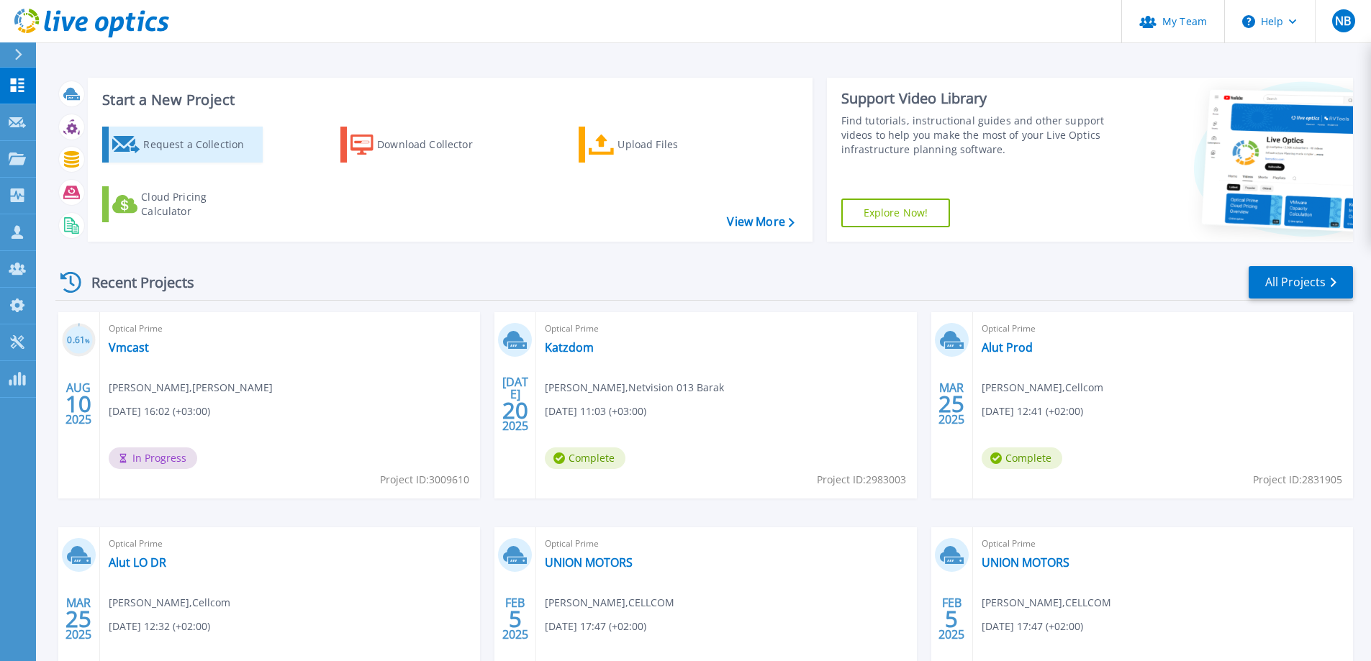
click at [188, 144] on div "Request a Collection" at bounding box center [200, 144] width 115 height 29
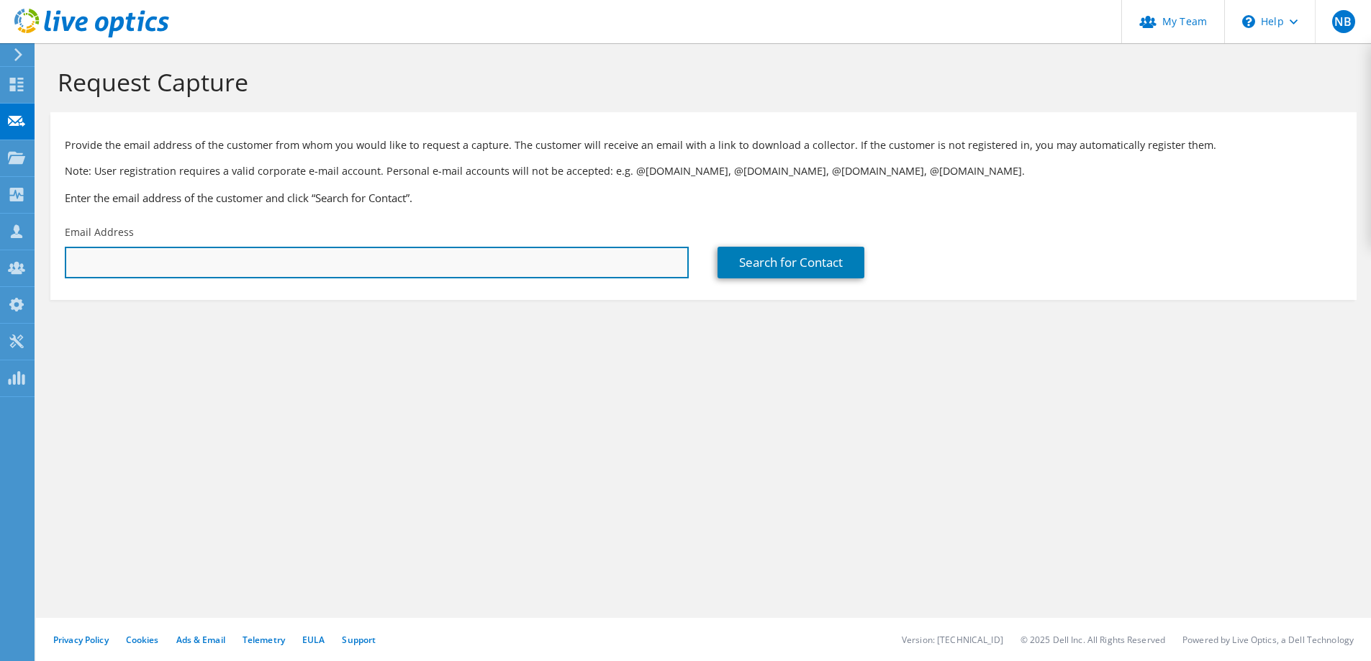
click at [262, 261] on input "text" at bounding box center [377, 263] width 624 height 32
type input "m"
click at [196, 261] on input "text" at bounding box center [377, 263] width 624 height 32
paste input "gmusheer@013netvision.co.il"
type input "gmusheer@013netvision.co.il"
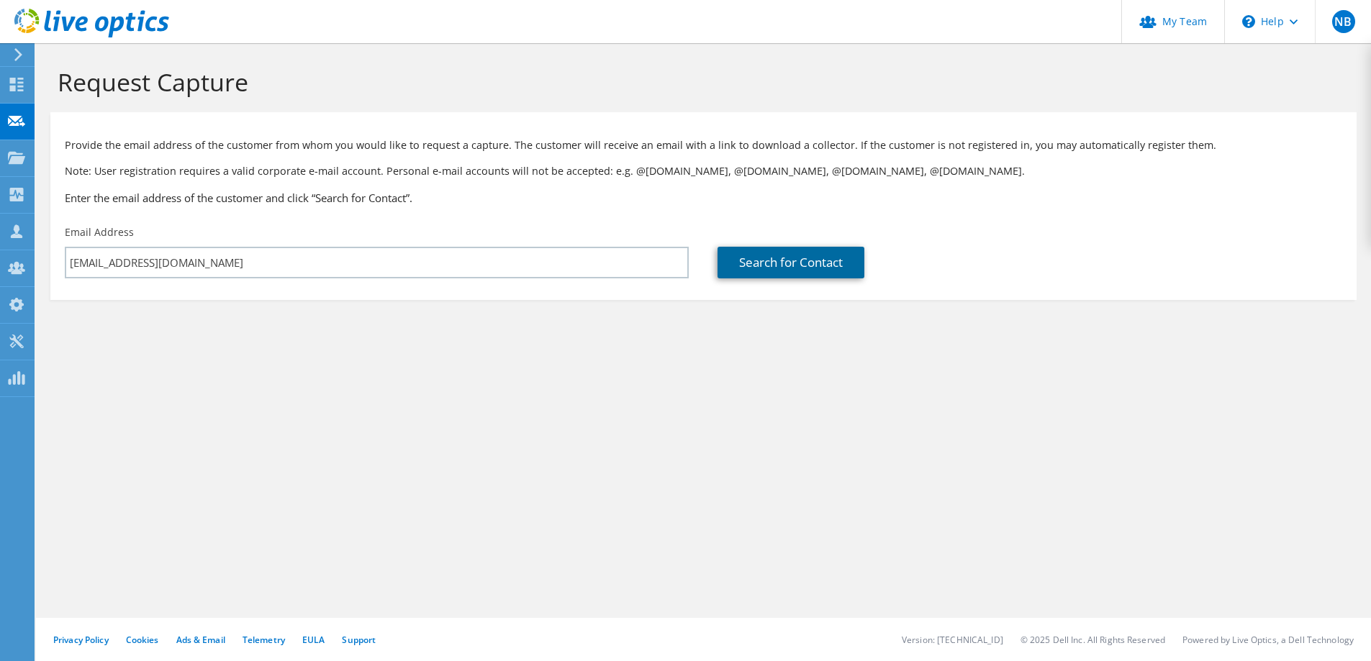
click at [778, 264] on link "Search for Contact" at bounding box center [790, 263] width 147 height 32
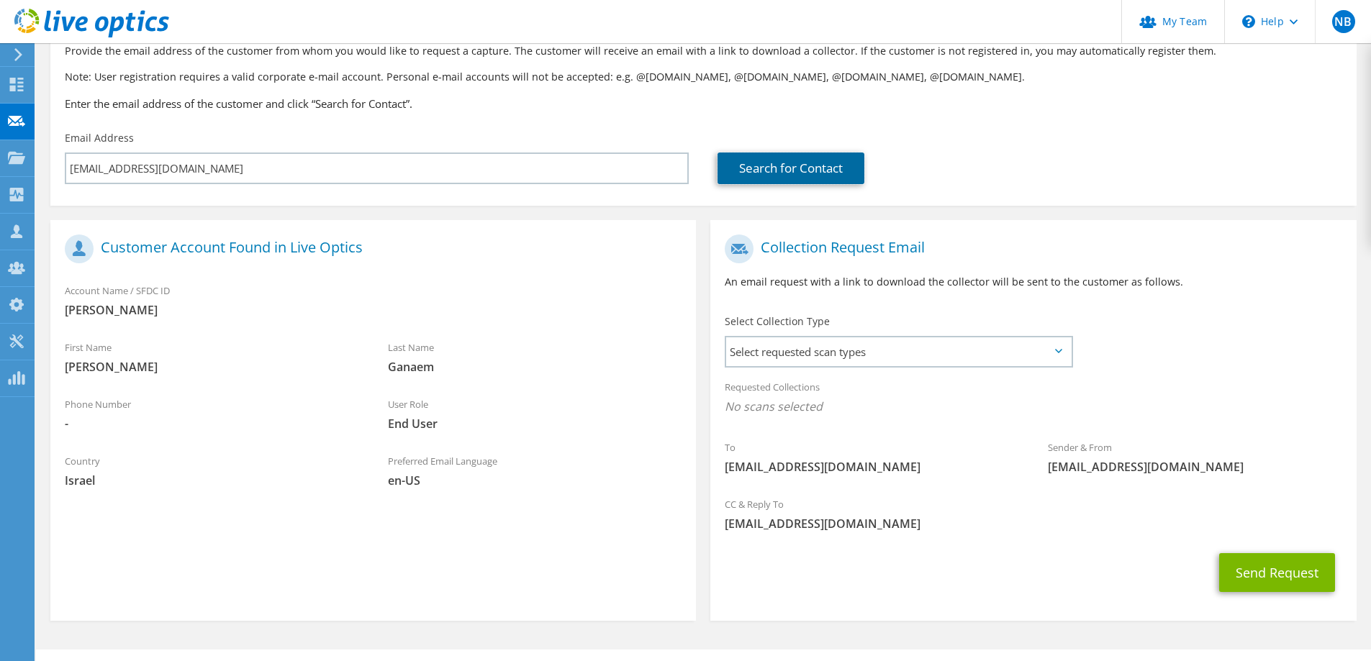
scroll to position [126, 0]
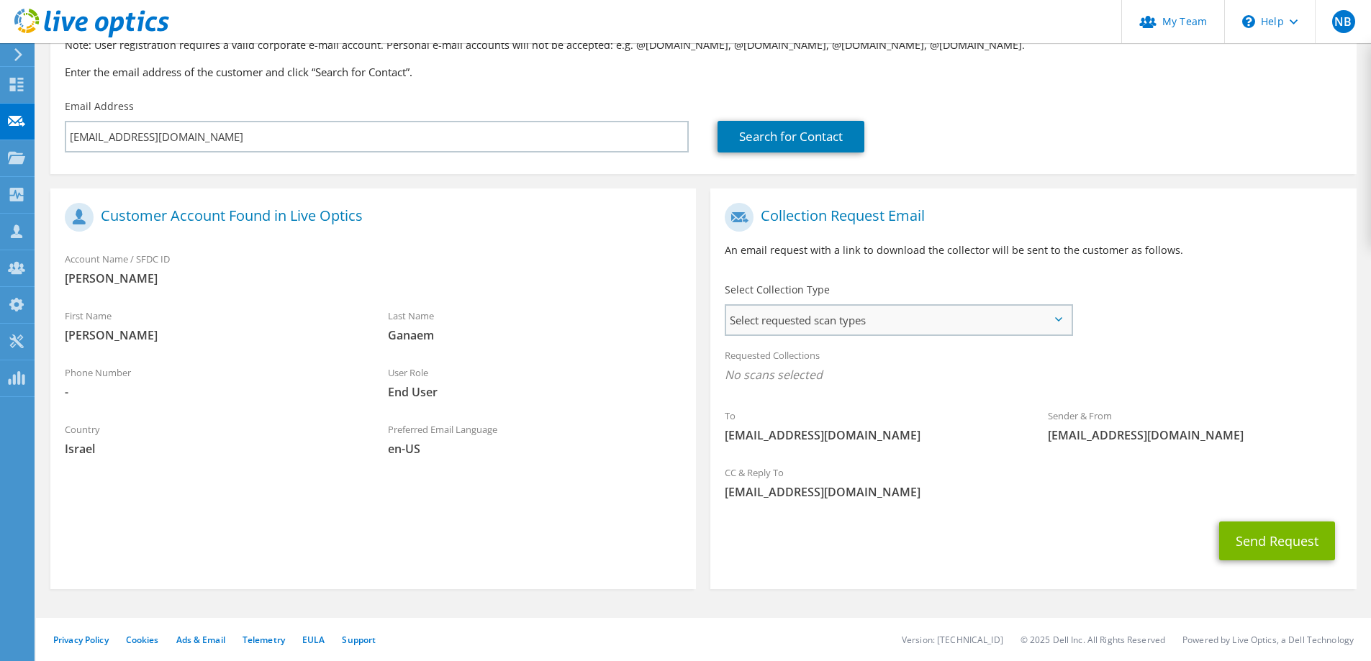
click at [1063, 319] on span "Select requested scan types" at bounding box center [898, 320] width 345 height 29
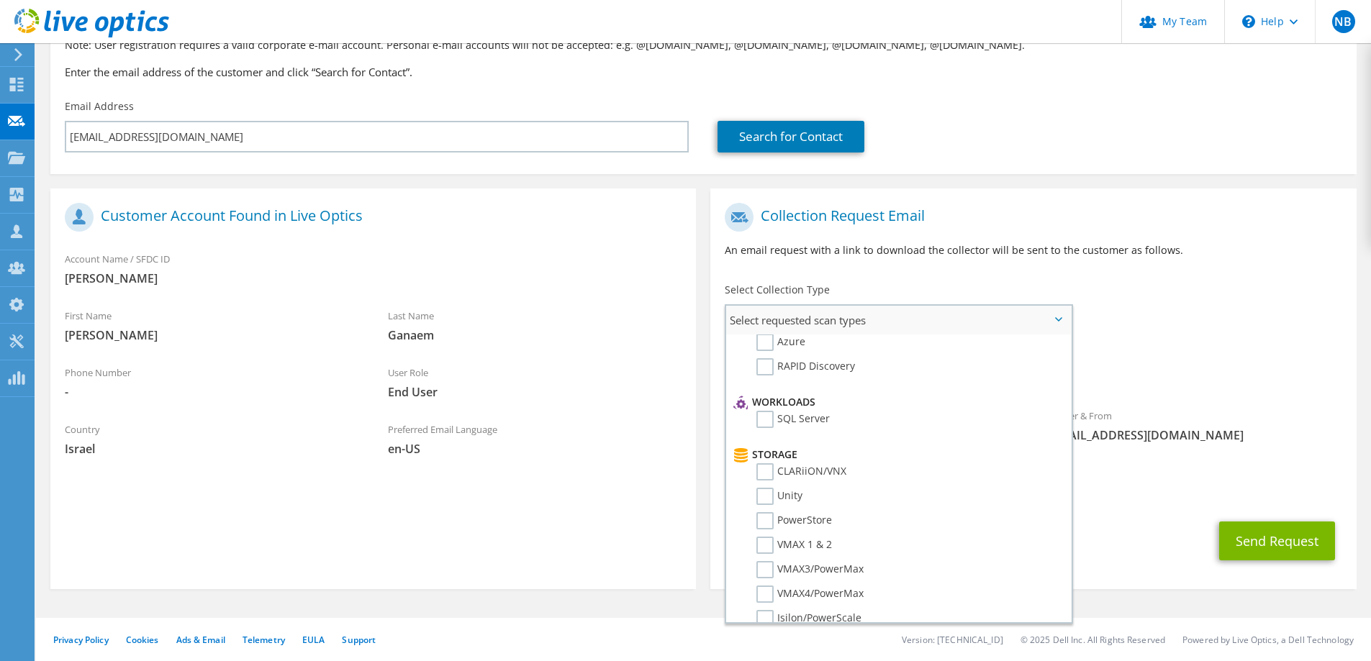
scroll to position [216, 0]
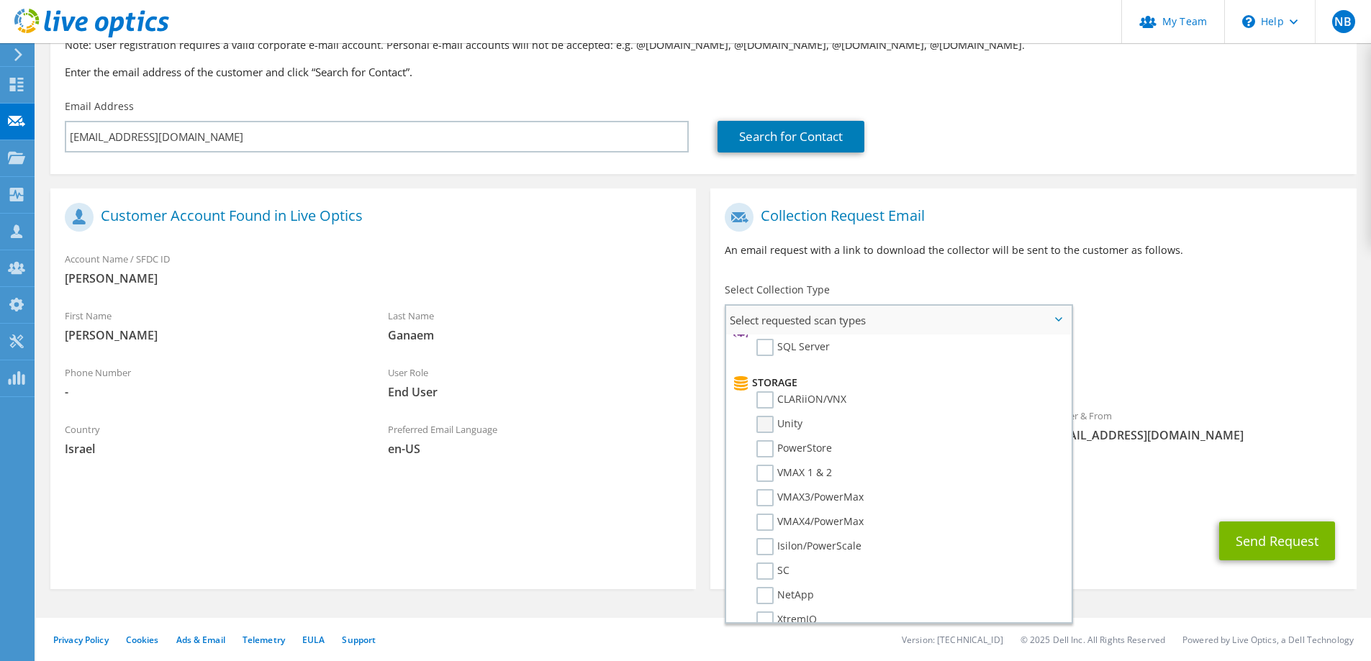
click at [763, 426] on label "Unity" at bounding box center [779, 424] width 46 height 17
click at [0, 0] on input "Unity" at bounding box center [0, 0] width 0 height 0
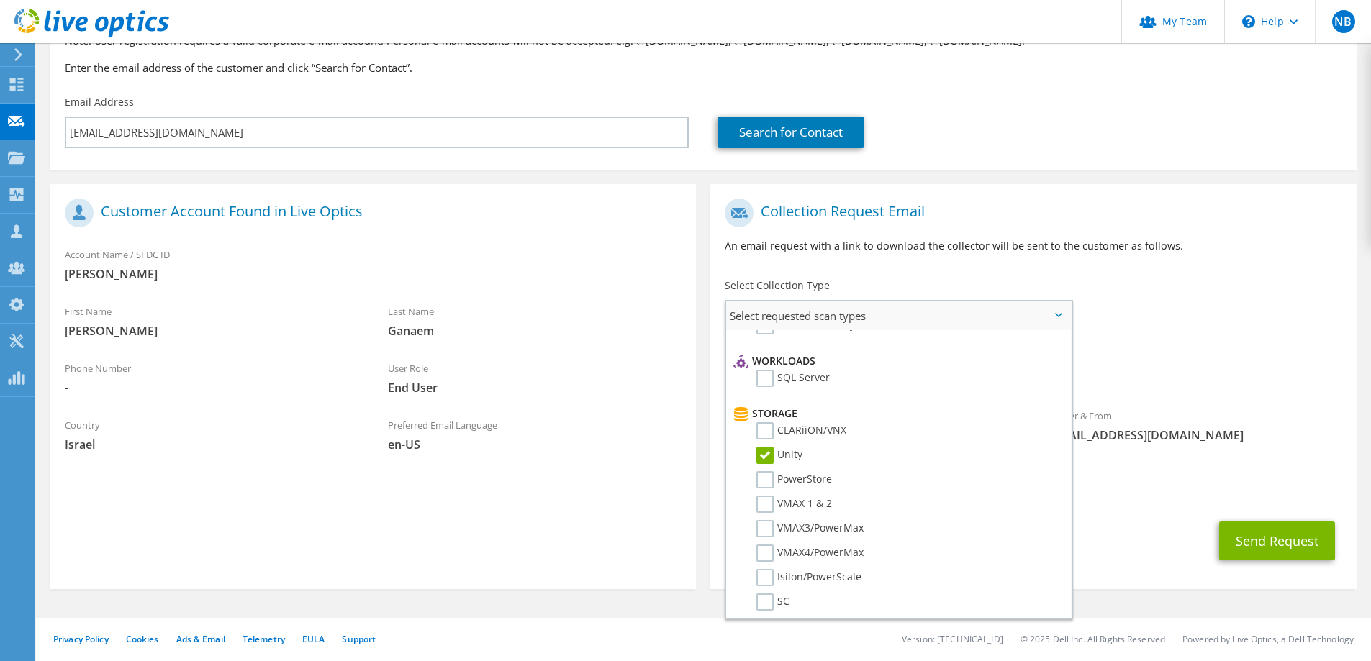
scroll to position [0, 0]
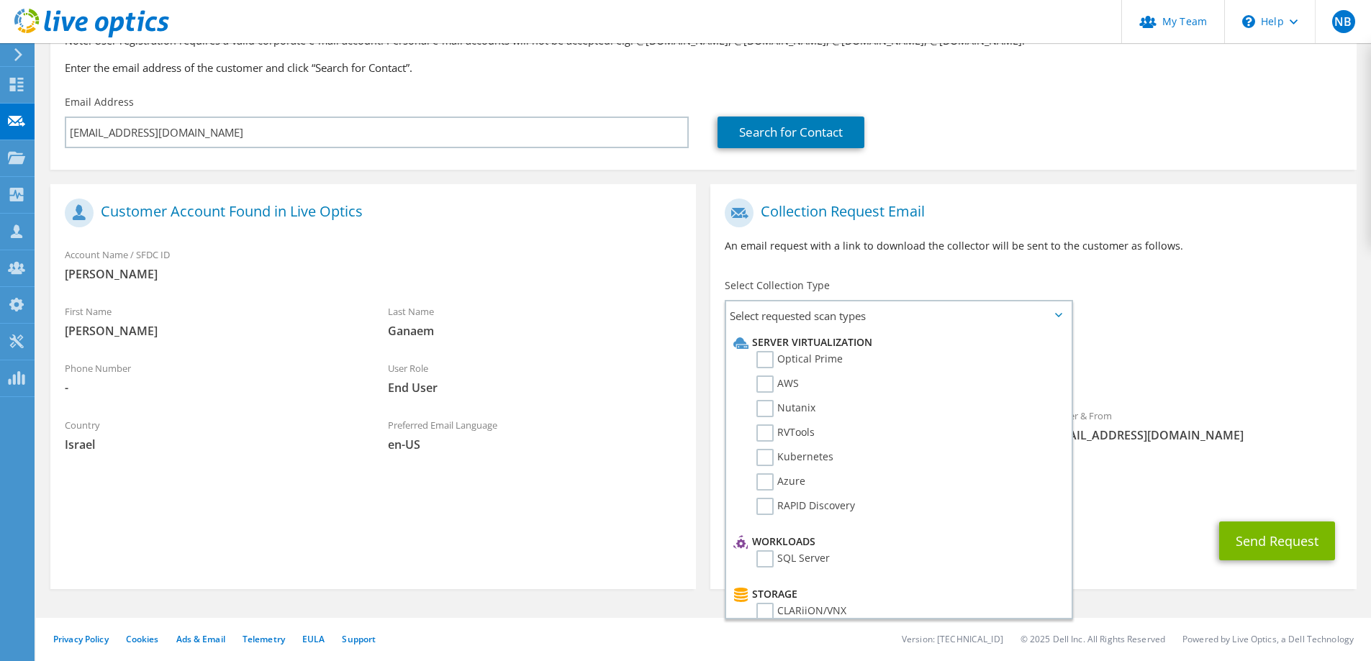
click at [1240, 350] on div "Requested Collections No scans selected Unity" at bounding box center [1032, 365] width 645 height 58
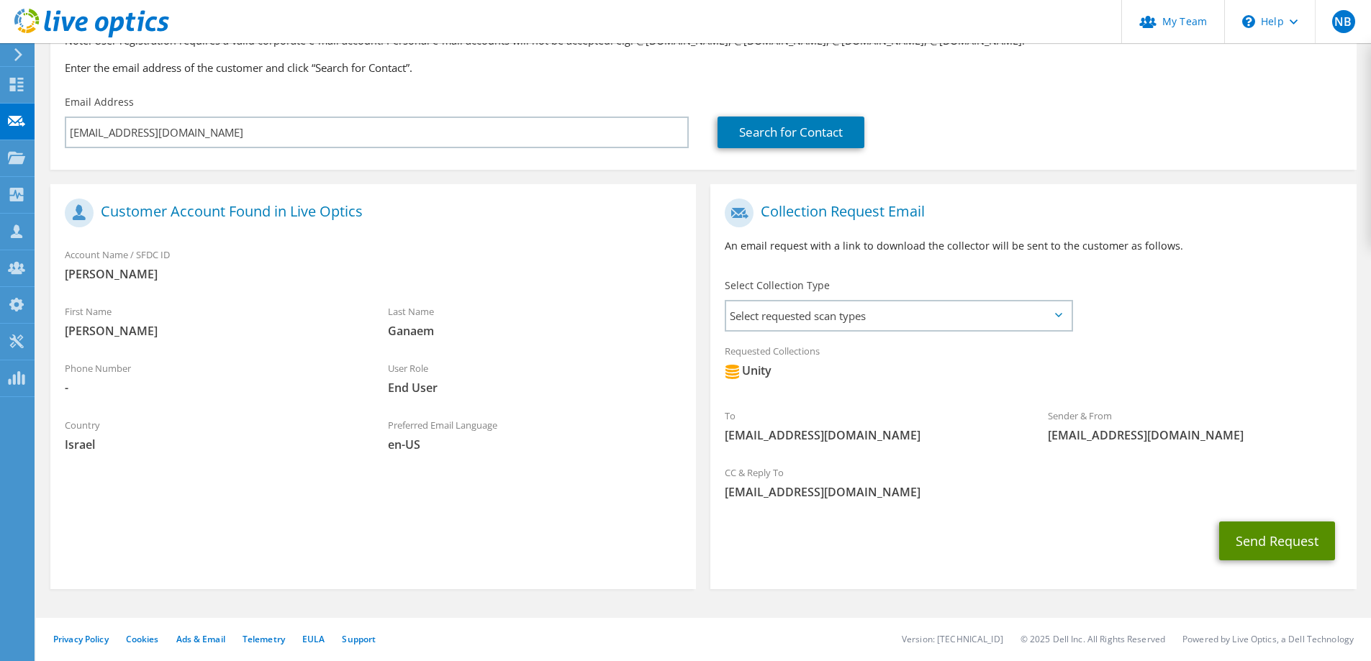
click at [1274, 540] on button "Send Request" at bounding box center [1277, 541] width 116 height 39
